Goal: Task Accomplishment & Management: Use online tool/utility

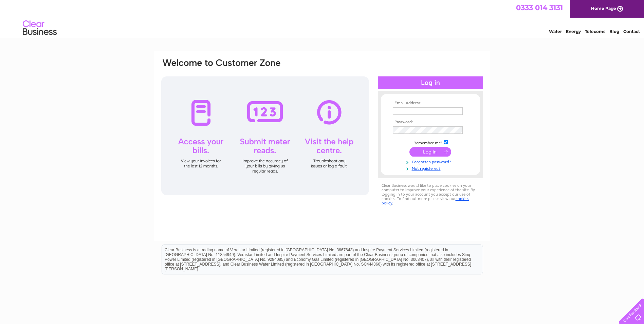
type input "[EMAIL_ADDRESS][DOMAIN_NAME]"
click at [431, 151] on input "submit" at bounding box center [430, 152] width 42 height 10
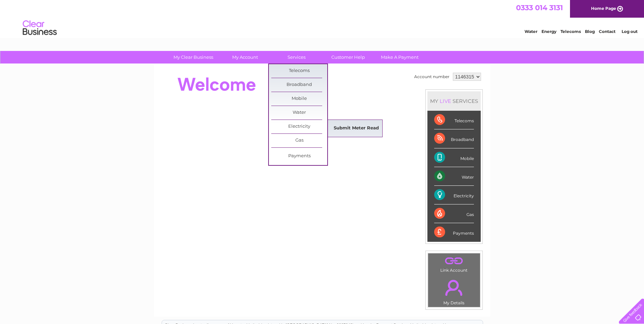
click at [359, 125] on link "Submit Meter Read" at bounding box center [356, 129] width 56 height 14
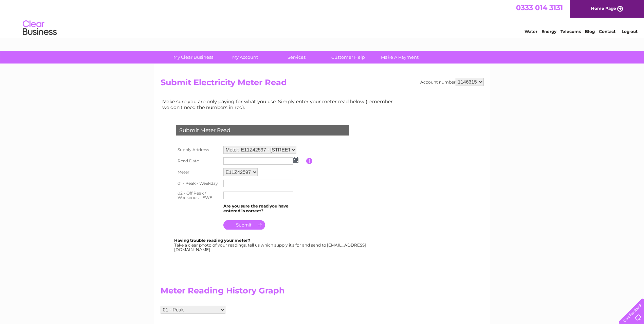
click at [296, 160] on img at bounding box center [295, 159] width 5 height 5
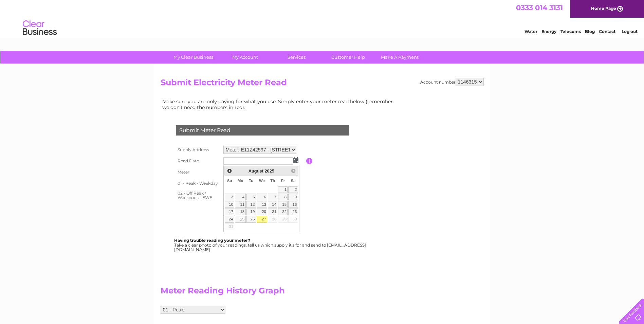
click at [263, 218] on link "27" at bounding box center [262, 219] width 11 height 7
type input "2025/08/27"
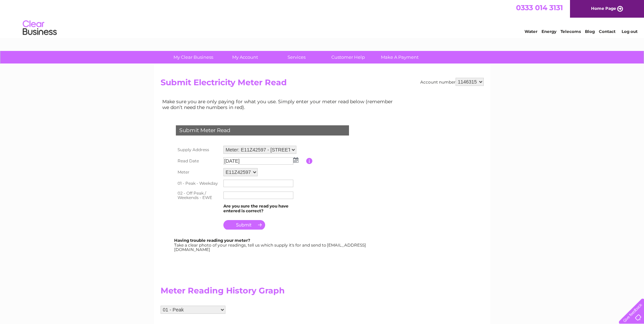
click at [230, 185] on input "text" at bounding box center [258, 183] width 70 height 7
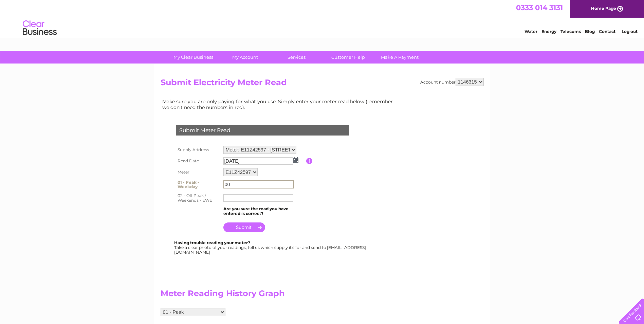
type input "0"
type input "230005"
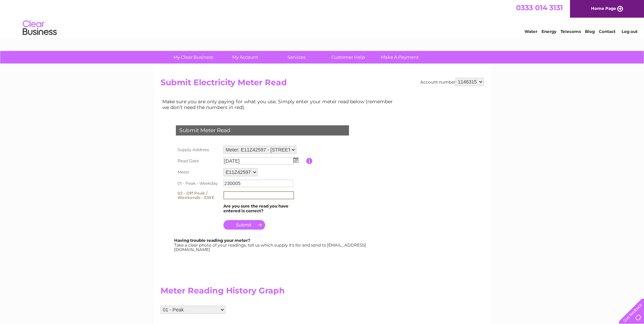
click at [235, 197] on input "text" at bounding box center [258, 195] width 71 height 8
type input "414814"
click at [243, 225] on input "submit" at bounding box center [244, 225] width 42 height 10
